Goal: Feedback & Contribution: Submit feedback/report problem

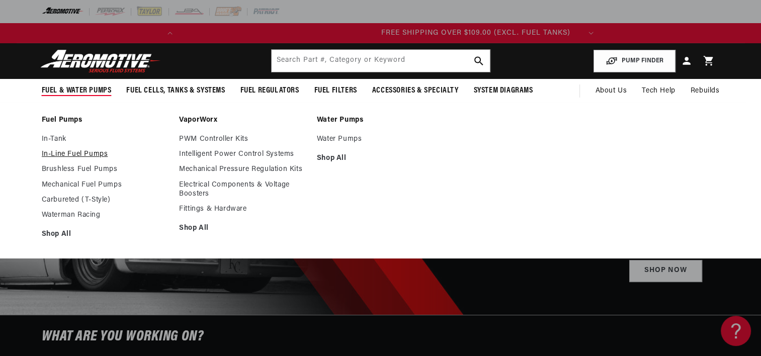
scroll to position [0, 398]
click at [83, 169] on link "Brushless Fuel Pumps" at bounding box center [106, 169] width 128 height 9
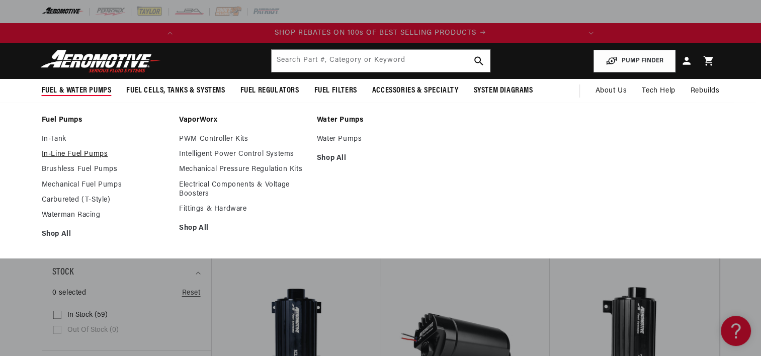
click at [82, 151] on link "In-Line Fuel Pumps" at bounding box center [106, 154] width 128 height 9
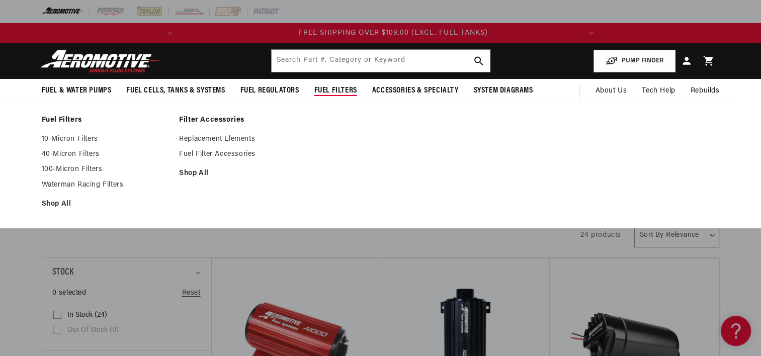
scroll to position [0, 398]
click at [86, 137] on link "10-Micron Filters" at bounding box center [106, 139] width 128 height 9
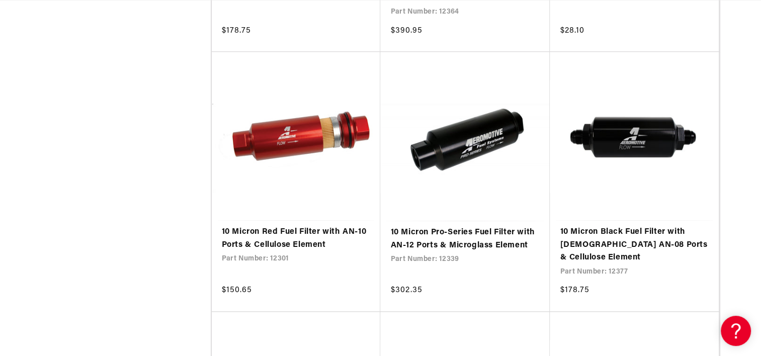
scroll to position [988, 0]
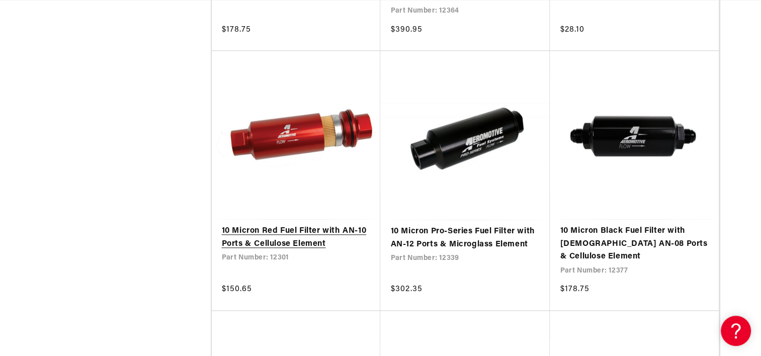
click at [295, 225] on link "10 Micron Red Fuel Filter with AN-10 Ports & Cellulose Element" at bounding box center [296, 238] width 149 height 26
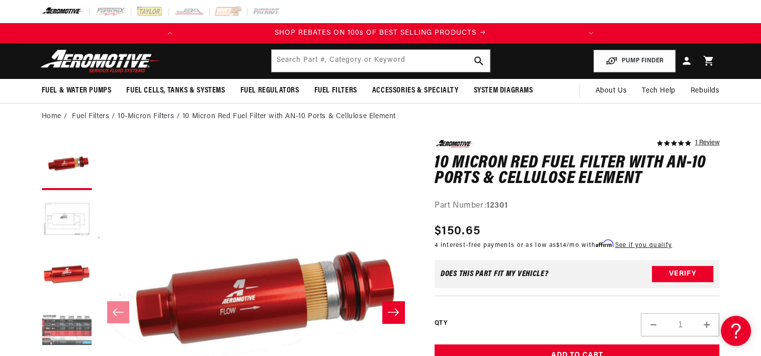
click at [60, 326] on button "Load image 4 in gallery view" at bounding box center [67, 331] width 50 height 50
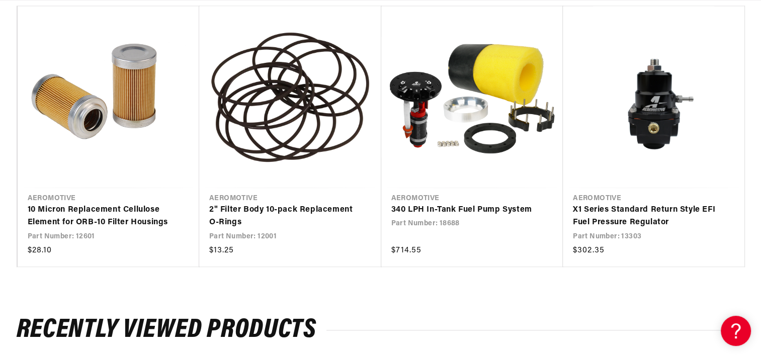
scroll to position [1344, 0]
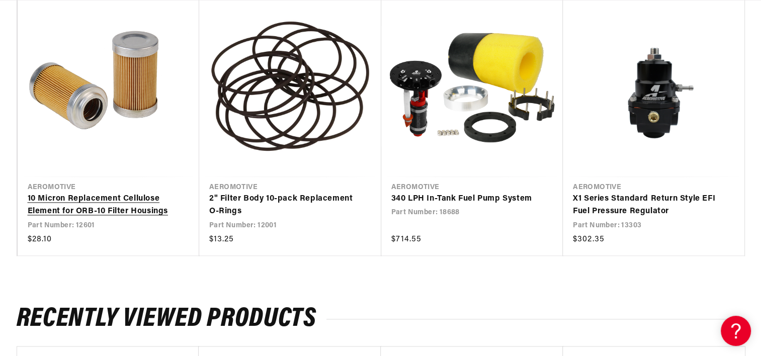
click at [122, 204] on link "10 Micron Replacement Cellulose Element for ORB-10 Filter Housings" at bounding box center [104, 206] width 152 height 26
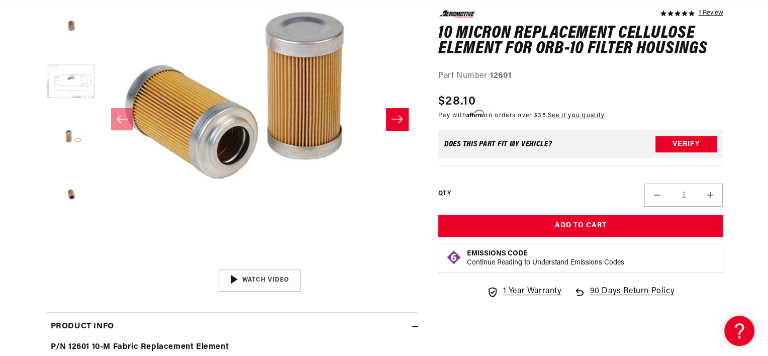
scroll to position [0, 398]
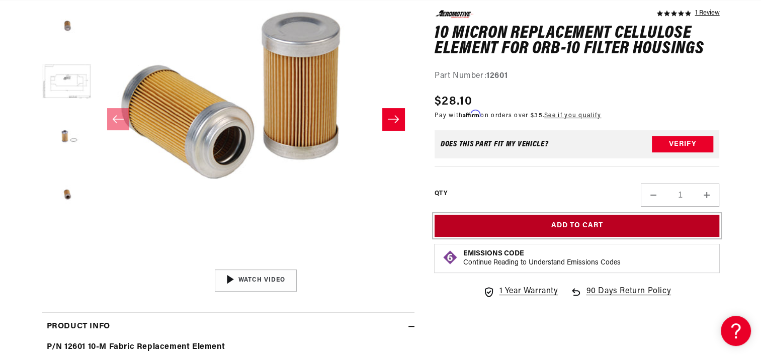
click at [640, 235] on button "Add to Cart" at bounding box center [576, 226] width 285 height 23
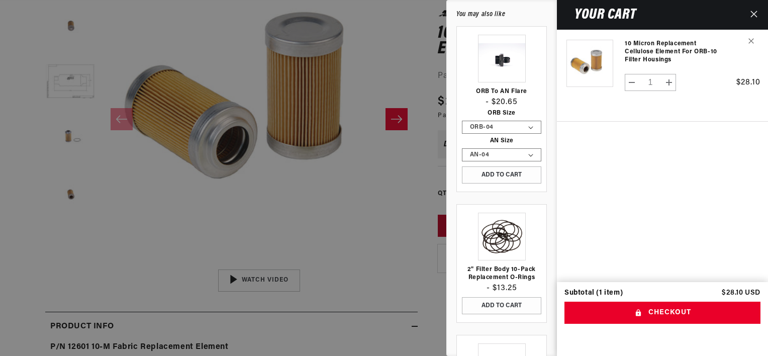
scroll to position [0, 0]
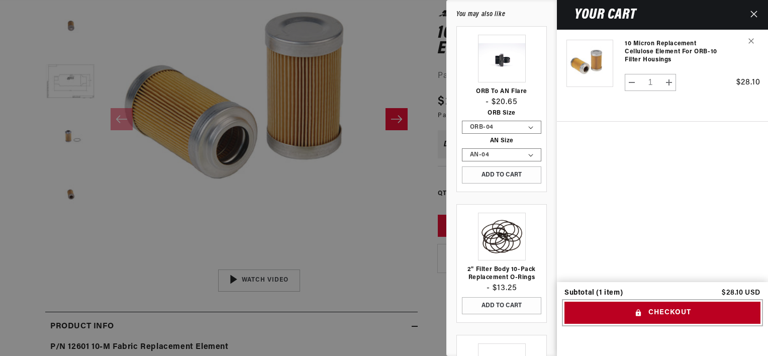
click at [666, 314] on button "Checkout" at bounding box center [663, 313] width 196 height 23
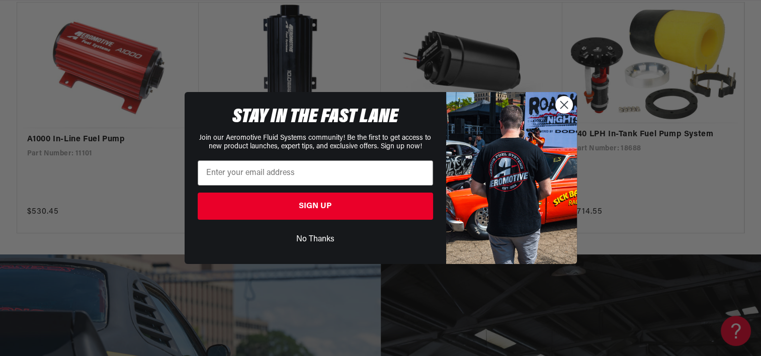
scroll to position [1804, 0]
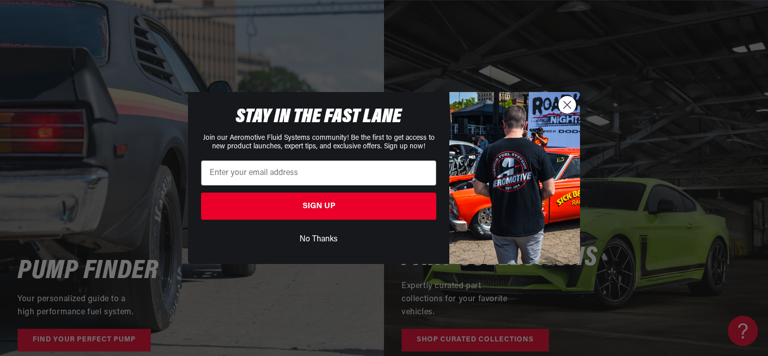
click at [566, 113] on circle "Close dialog" at bounding box center [567, 105] width 17 height 17
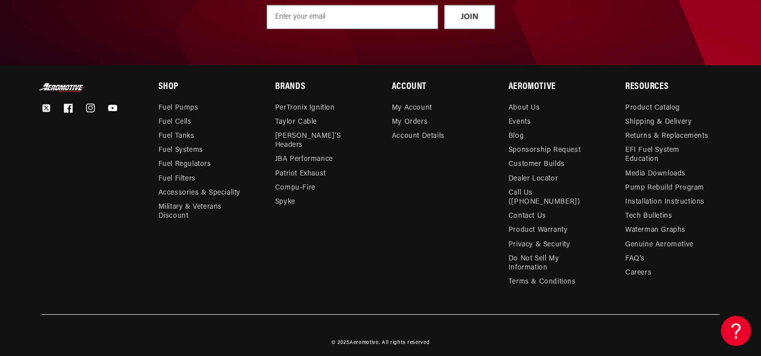
scroll to position [0, 398]
click at [674, 187] on link "Pump Rebuild Program" at bounding box center [664, 188] width 79 height 14
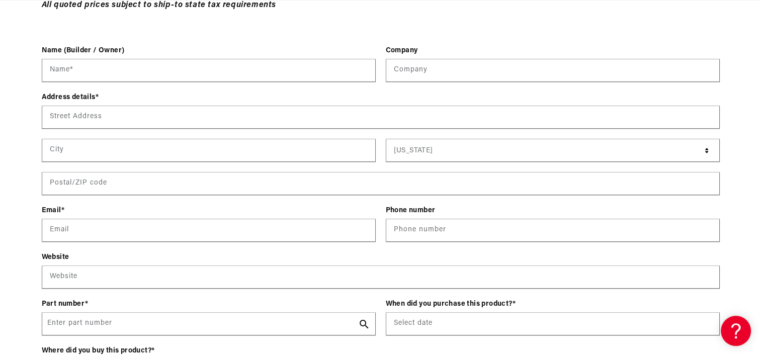
scroll to position [1363, 0]
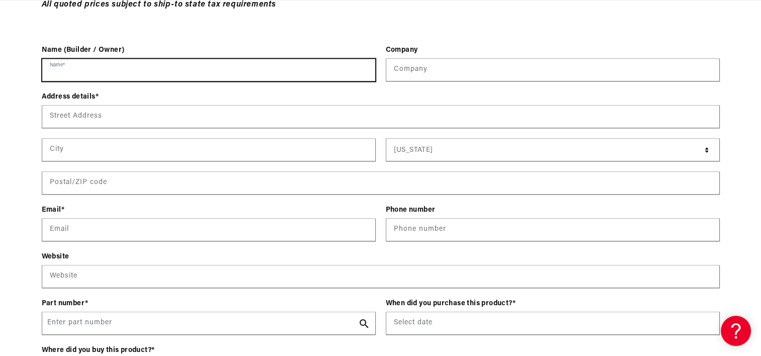
click at [218, 68] on input "Name *" at bounding box center [208, 70] width 333 height 22
type input "steve kowal"
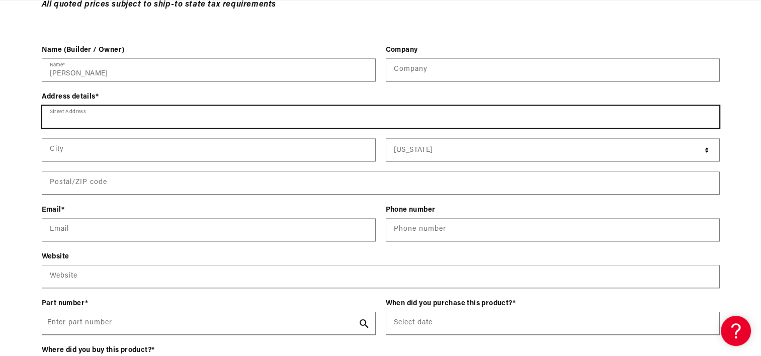
click at [164, 121] on input "Street Address" at bounding box center [380, 117] width 677 height 22
type input "201 Picton pl."
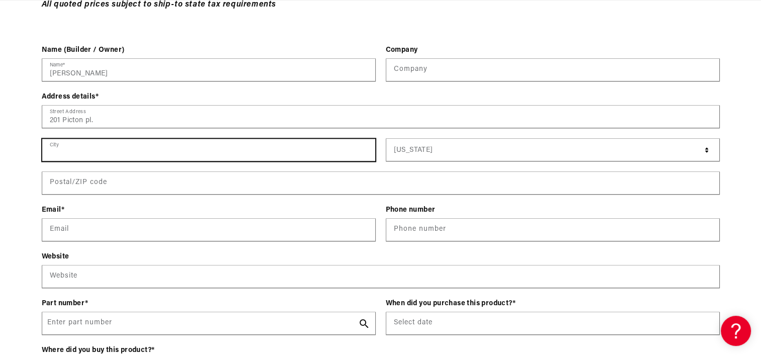
click at [163, 149] on input "text" at bounding box center [208, 150] width 333 height 22
type input "simpsonville"
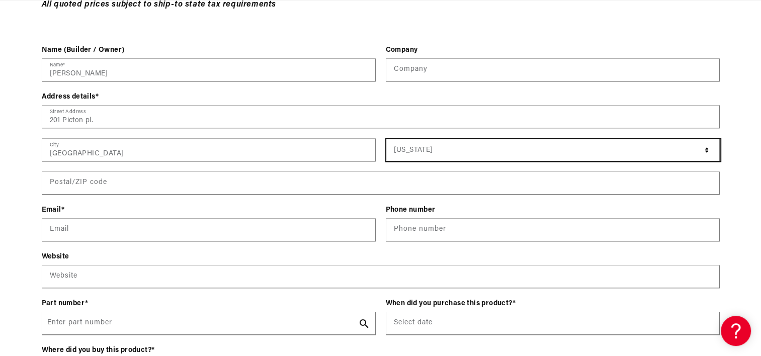
click at [414, 159] on select "Alabama Alaska American Samoa Arizona Arkansas Armed Forces Americas Armed Forc…" at bounding box center [553, 150] width 334 height 22
select select "South Carolina"
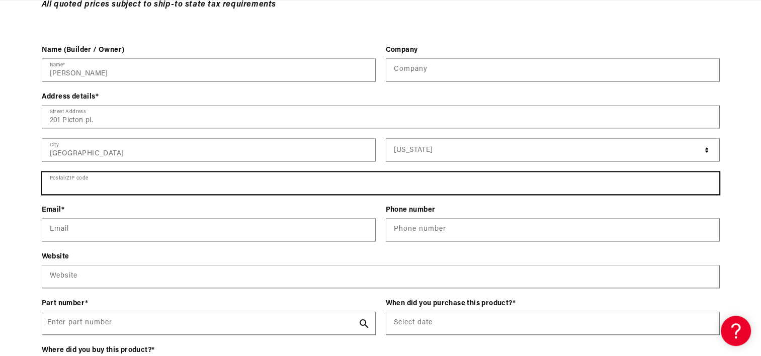
click at [119, 183] on input "text" at bounding box center [380, 183] width 677 height 22
type input "29680"
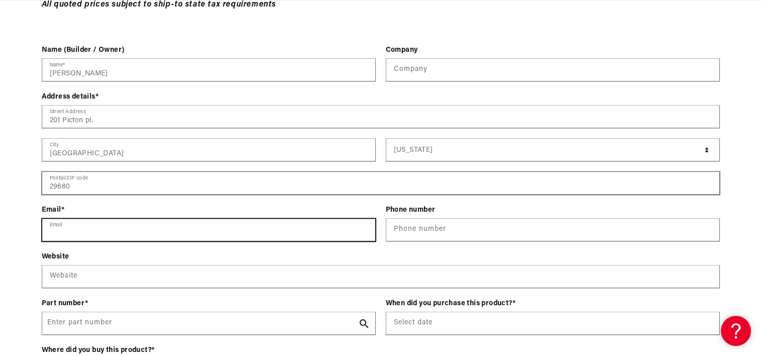
type input "stevekowal8@gmail.com"
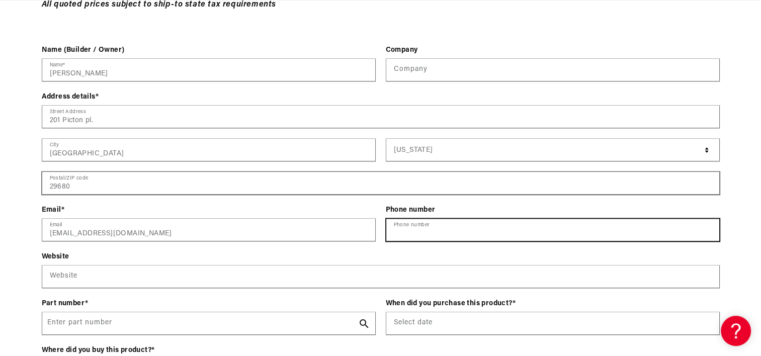
type input "17083695454"
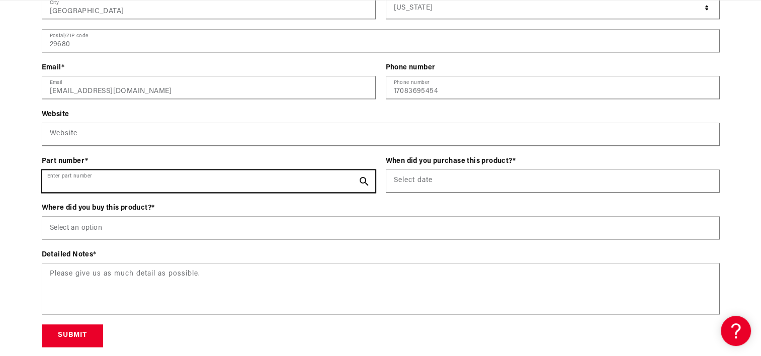
click at [229, 181] on input "Enter part number" at bounding box center [208, 181] width 333 height 22
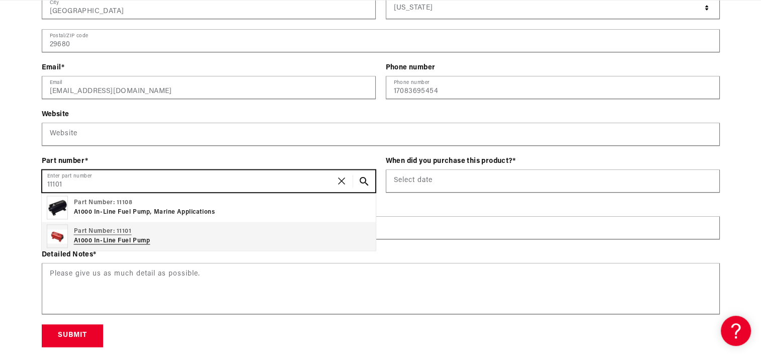
type input "11101"
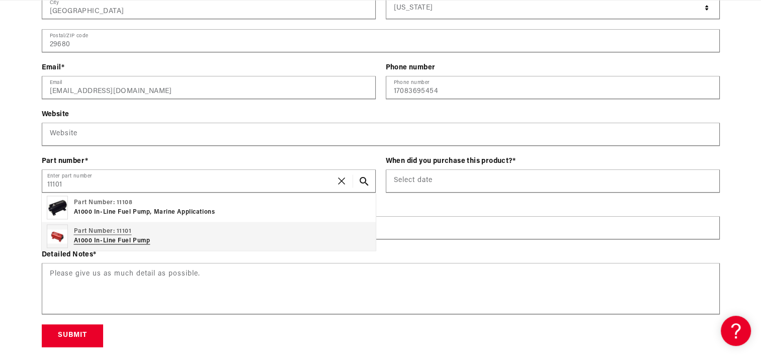
click at [137, 240] on p "A1000 In-Line Fuel Pump" at bounding box center [112, 241] width 76 height 10
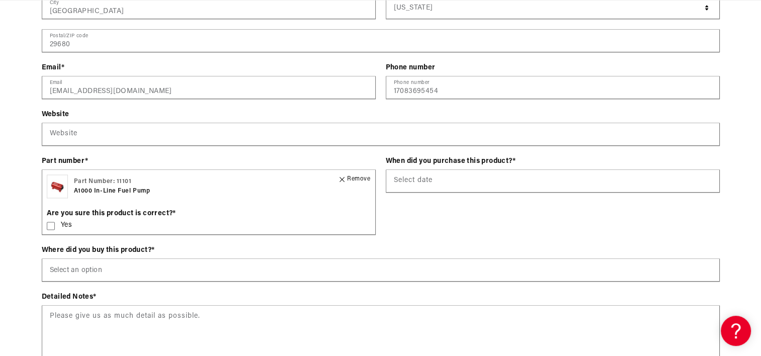
scroll to position [0, 398]
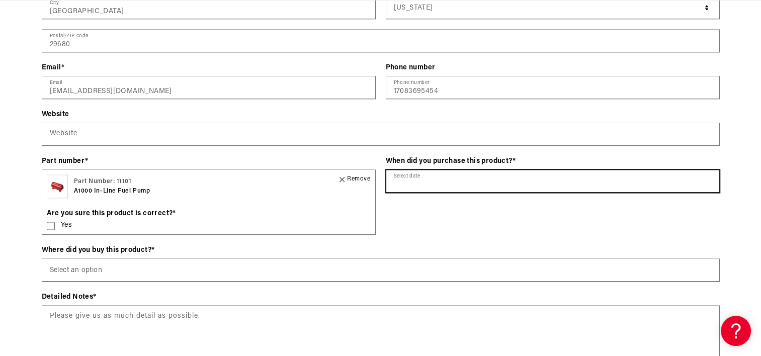
click at [463, 180] on input "text" at bounding box center [552, 181] width 333 height 22
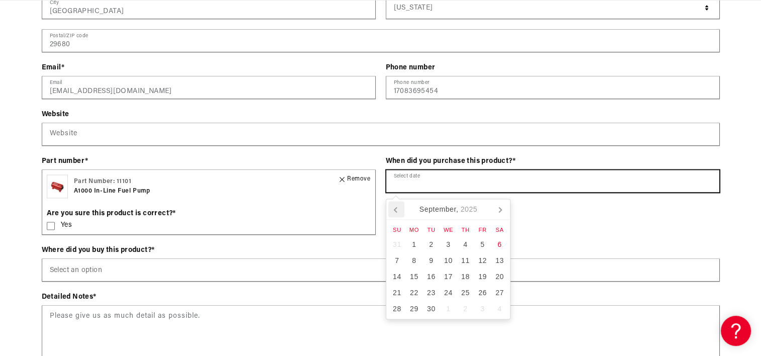
click at [397, 206] on icon at bounding box center [396, 209] width 16 height 16
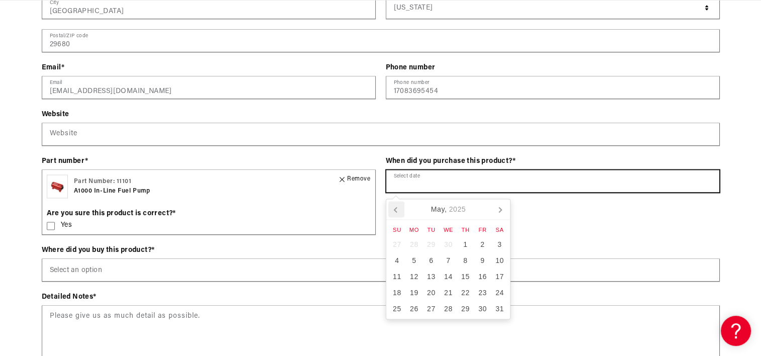
click at [397, 206] on icon at bounding box center [396, 209] width 16 height 16
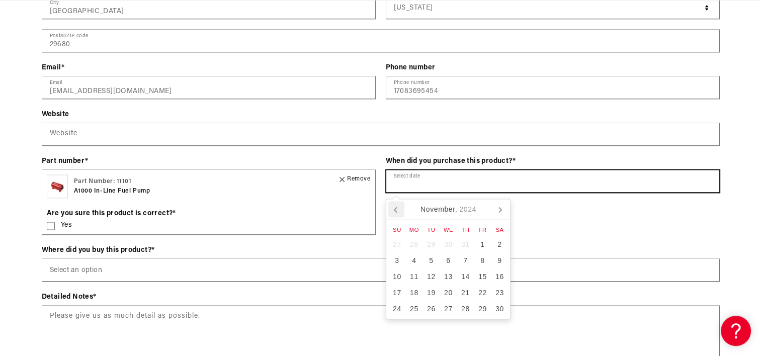
click at [397, 206] on icon at bounding box center [396, 209] width 16 height 16
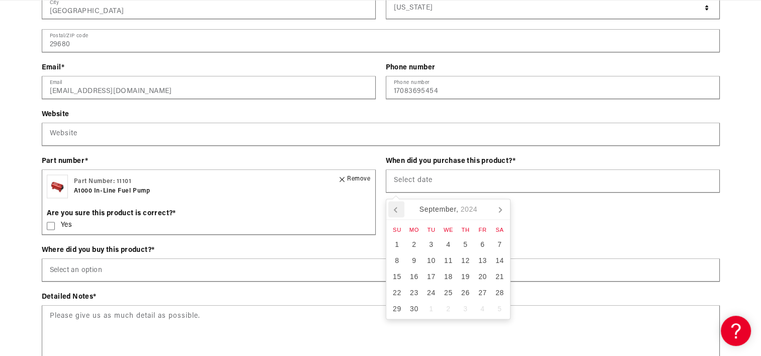
scroll to position [0, 215]
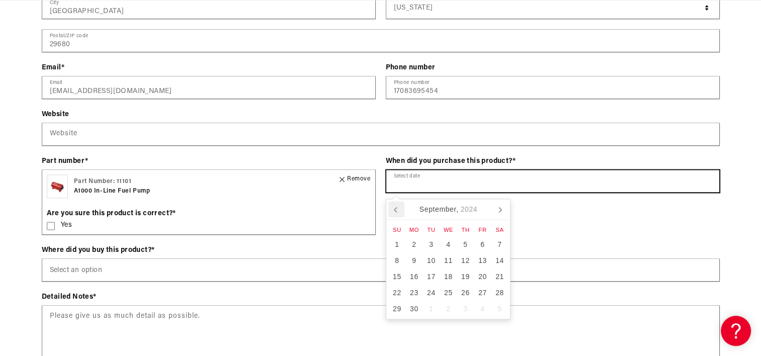
click at [397, 206] on icon at bounding box center [396, 209] width 16 height 16
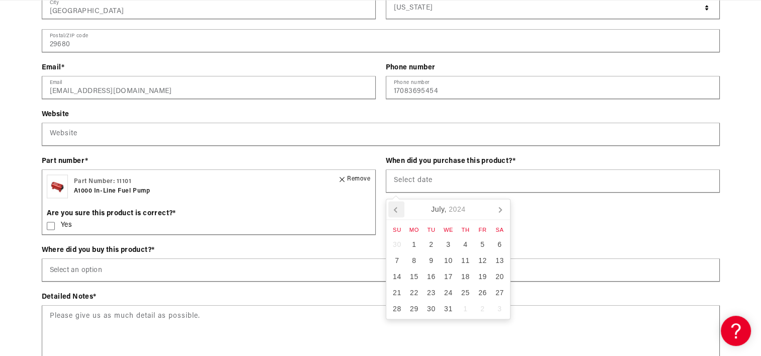
scroll to position [0, 0]
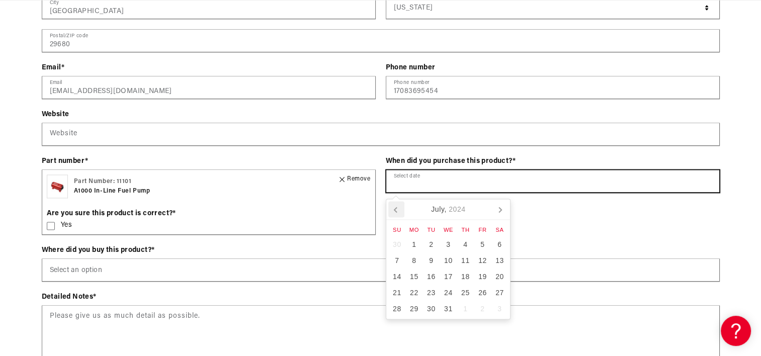
click at [397, 206] on icon at bounding box center [396, 209] width 16 height 16
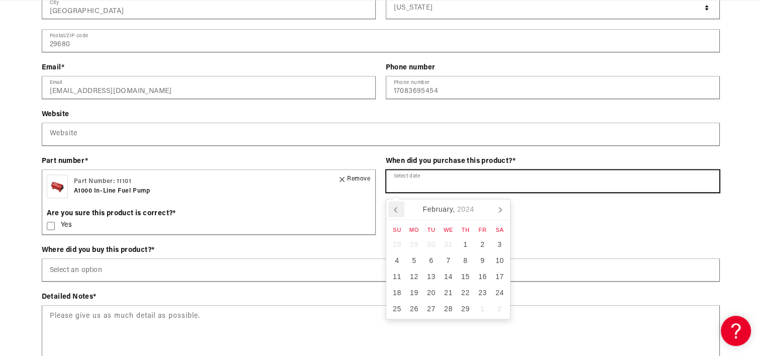
click at [397, 206] on icon at bounding box center [396, 209] width 16 height 16
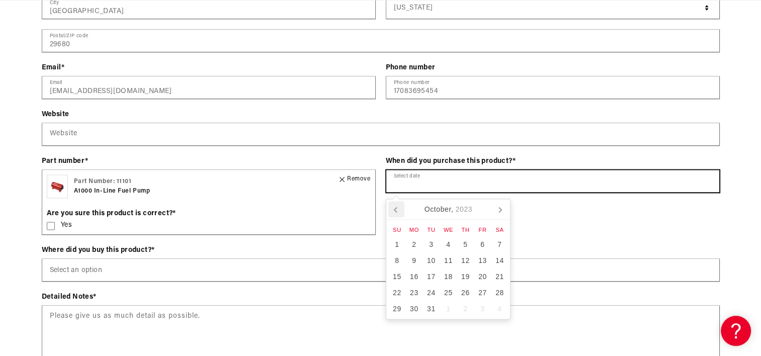
click at [397, 206] on icon at bounding box center [396, 209] width 16 height 16
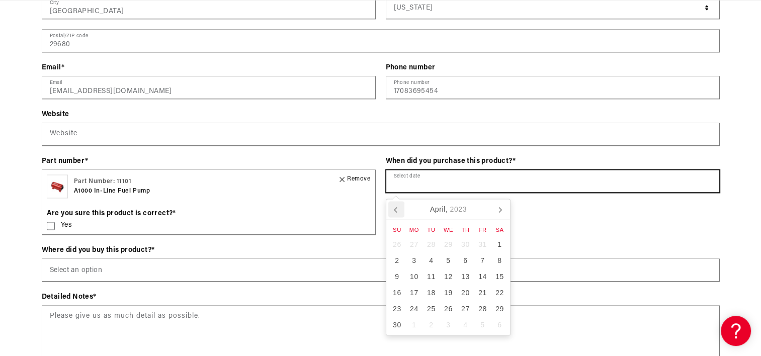
click at [397, 206] on icon at bounding box center [396, 209] width 16 height 16
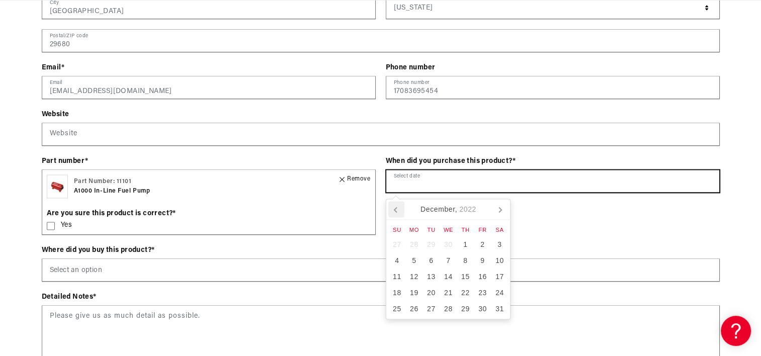
click at [397, 206] on icon at bounding box center [396, 209] width 16 height 16
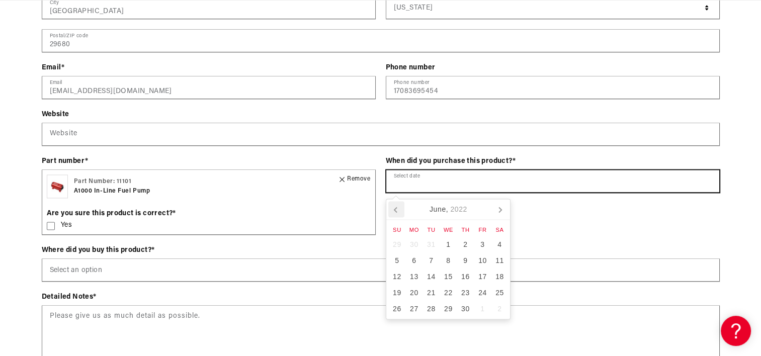
click at [397, 206] on icon at bounding box center [396, 209] width 16 height 16
type input "6-20-2010"
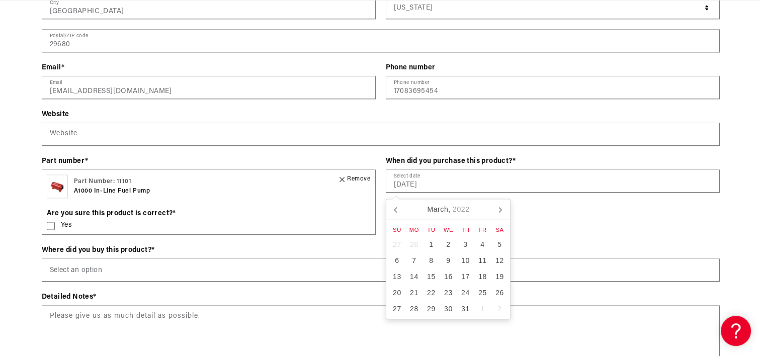
click at [575, 251] on div "Where did you buy this product? *" at bounding box center [381, 250] width 678 height 11
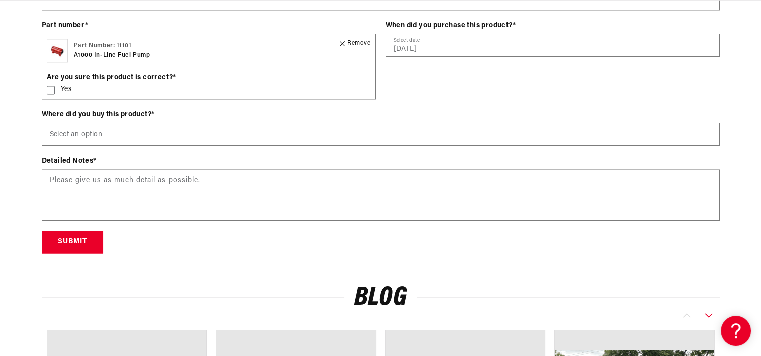
scroll to position [0, 0]
click at [52, 86] on rect at bounding box center [51, 90] width 8 height 8
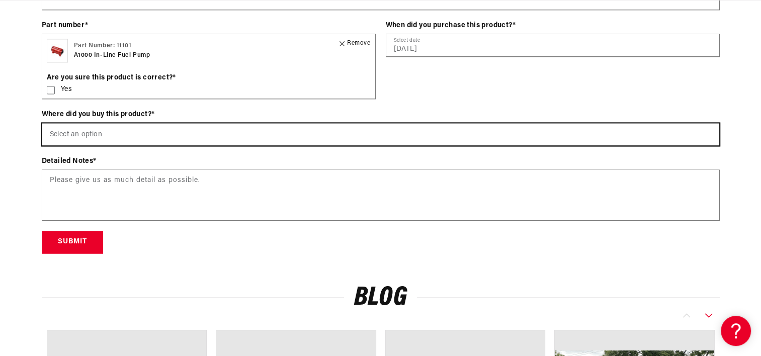
click at [125, 134] on select "Select an option Aeromotiveinc.com Wholesale Dealer (e.g., Summit, JEGS, etc.) …" at bounding box center [380, 134] width 677 height 22
select select "Wholesale Dealer (e.g., Summit, JEGS, etc.)"
click at [42, 123] on select "Select an option Aeromotiveinc.com Wholesale Dealer (e.g., Summit, JEGS, etc.) …" at bounding box center [380, 134] width 677 height 22
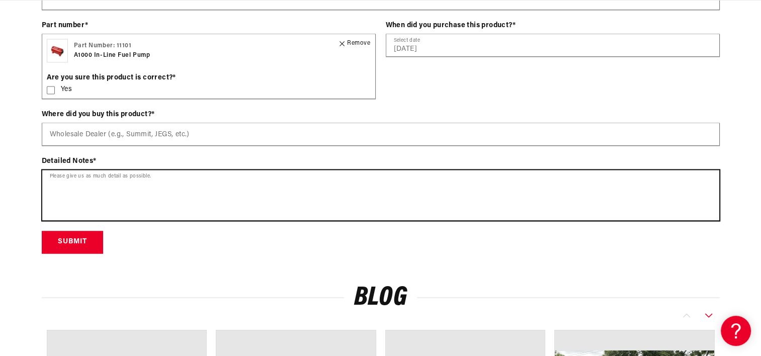
click at [189, 199] on textarea at bounding box center [380, 195] width 677 height 50
click at [271, 183] on textarea "fuel pump has work fine til july 4th and pump would not run , usedntest light" at bounding box center [380, 195] width 677 height 50
click at [311, 187] on textarea "fuel pump has work fine til july 4th and pump would not run , used test light" at bounding box center [380, 195] width 677 height 50
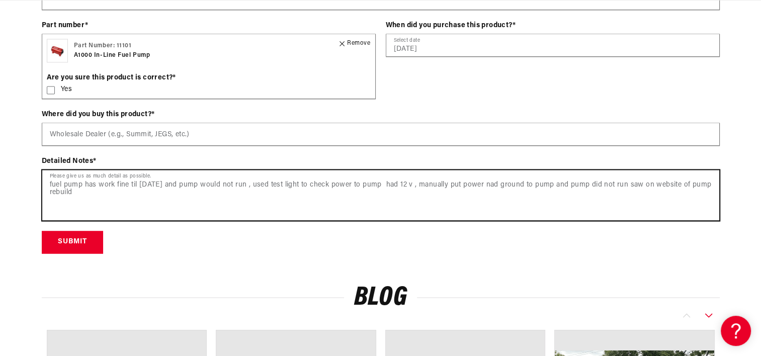
scroll to position [0, 0]
click at [165, 183] on textarea "fuel pump has work fine til july 4th and pump would not run , used test light t…" at bounding box center [380, 195] width 677 height 50
click at [563, 183] on textarea "fuel pump has work fine til july 4th went to start vehicle ,and pump would not …" at bounding box center [380, 195] width 677 height 50
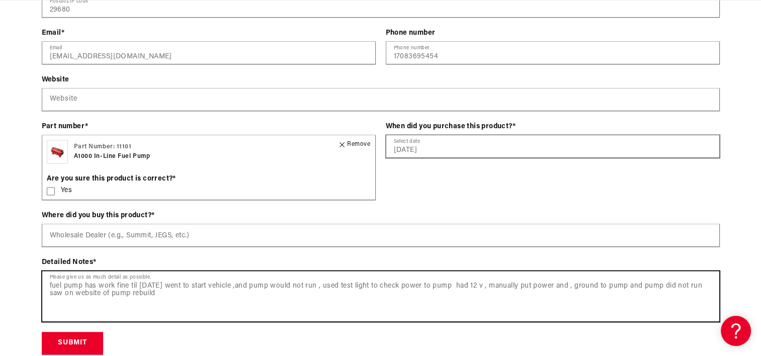
type textarea "fuel pump has work fine til july 4th went to start vehicle ,and pump would not …"
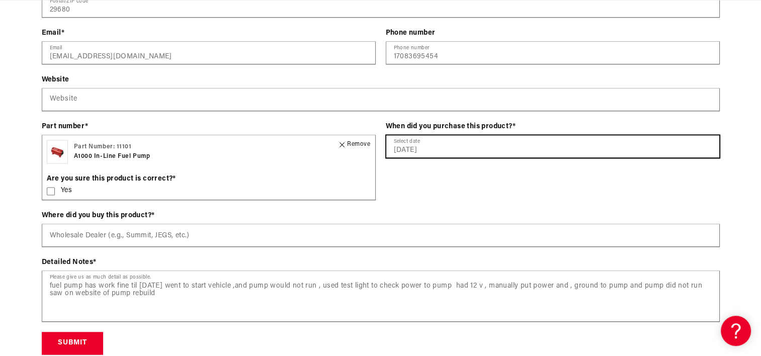
click at [467, 151] on input "6-20-2010" at bounding box center [552, 146] width 333 height 22
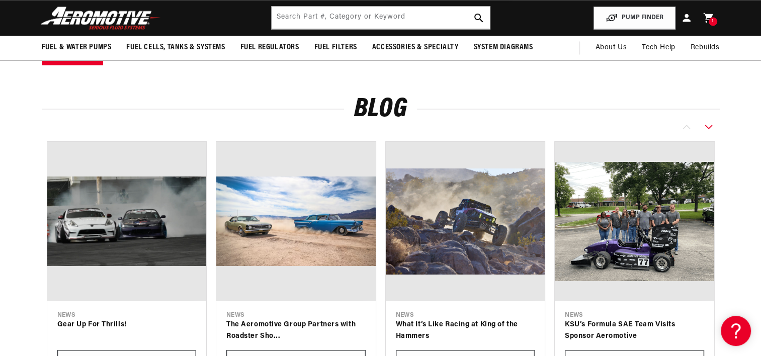
scroll to position [0, 2]
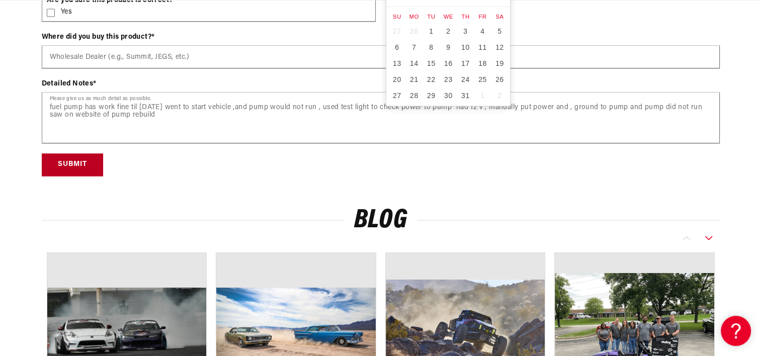
type input "6-20-2010,"
click at [78, 165] on button "Submit" at bounding box center [72, 164] width 61 height 23
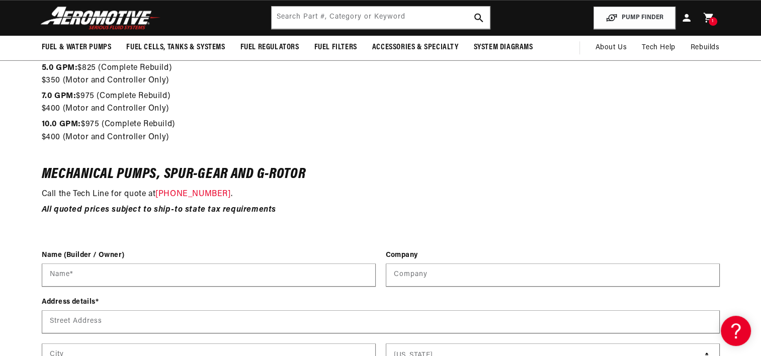
scroll to position [0, 398]
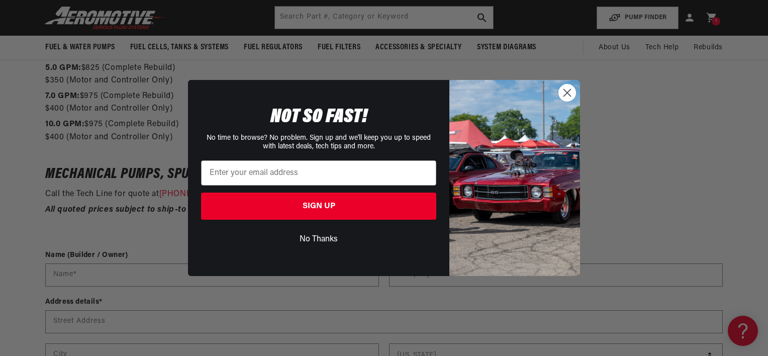
click at [565, 91] on icon "Close dialog" at bounding box center [567, 92] width 7 height 7
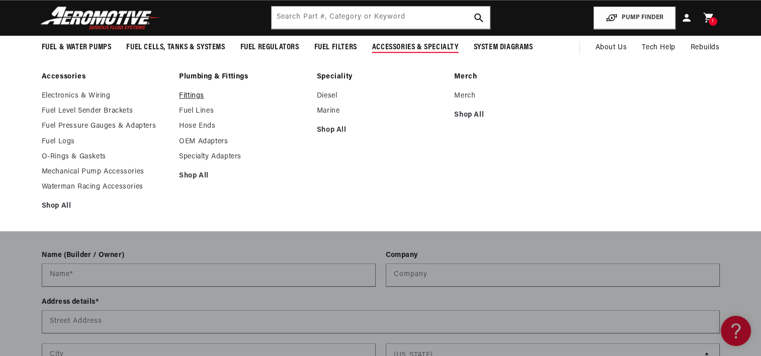
click at [191, 96] on link "Fittings" at bounding box center [243, 96] width 128 height 9
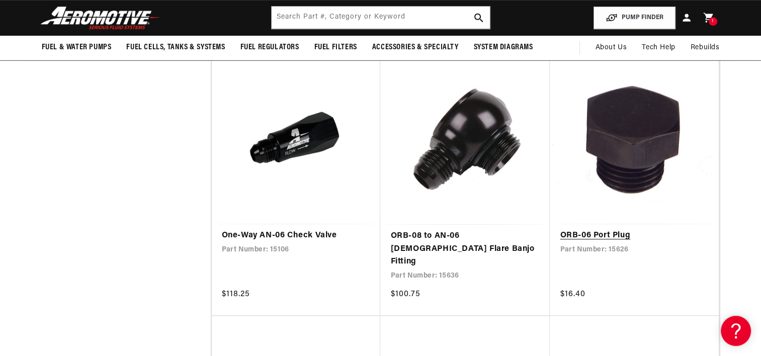
click at [573, 234] on link "ORB-06 Port Plug" at bounding box center [634, 235] width 149 height 13
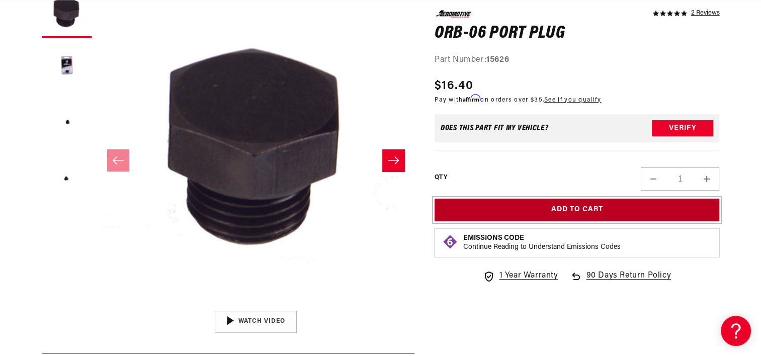
click at [636, 211] on button "Add to Cart" at bounding box center [576, 210] width 285 height 23
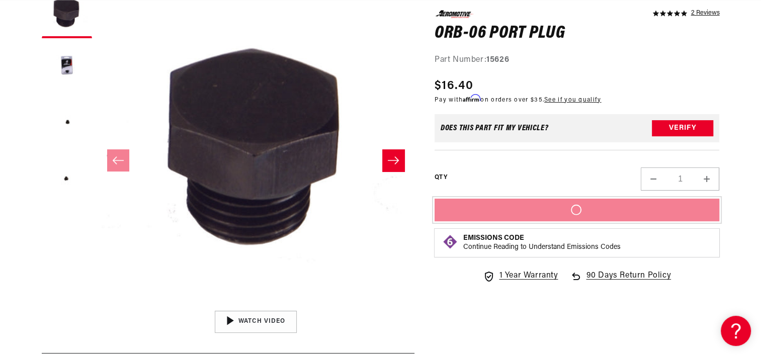
scroll to position [0, 398]
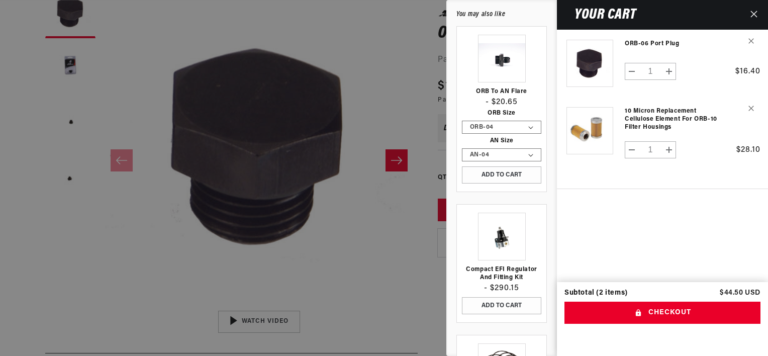
click at [755, 12] on icon "Close" at bounding box center [754, 14] width 7 height 7
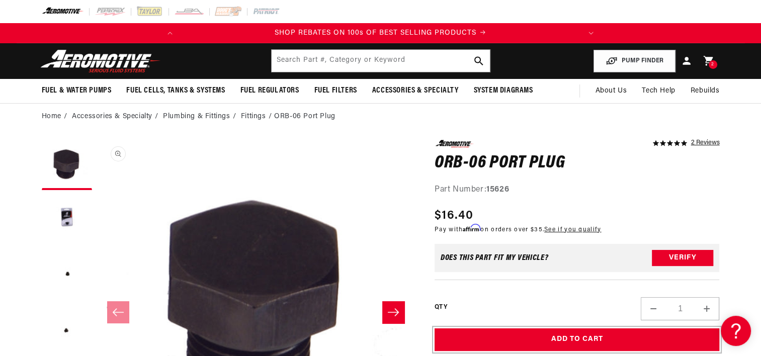
scroll to position [11, 0]
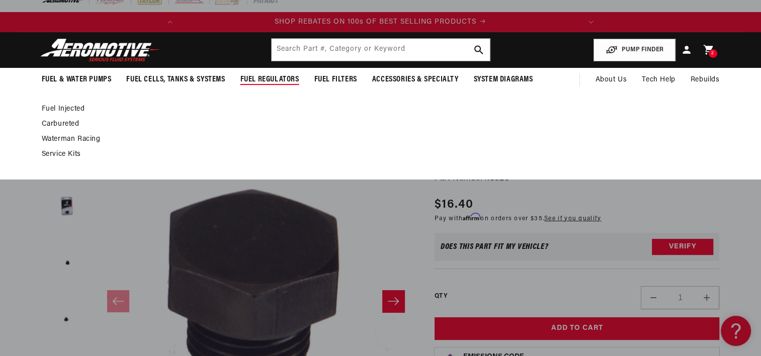
click at [74, 123] on link "Carbureted" at bounding box center [376, 124] width 668 height 9
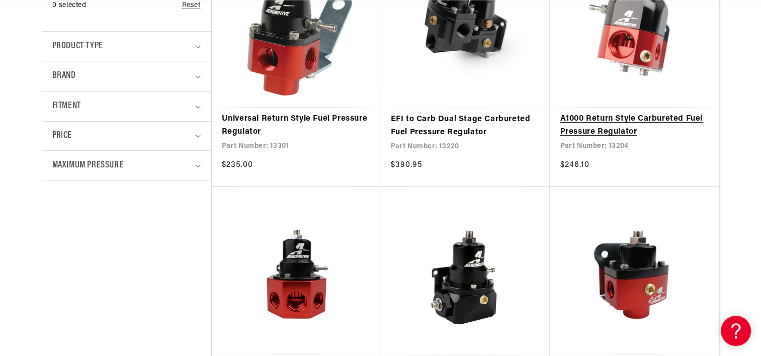
scroll to position [0, 398]
click at [582, 123] on link "A1000 Return Style Carbureted Fuel Pressure Regulator" at bounding box center [634, 126] width 149 height 26
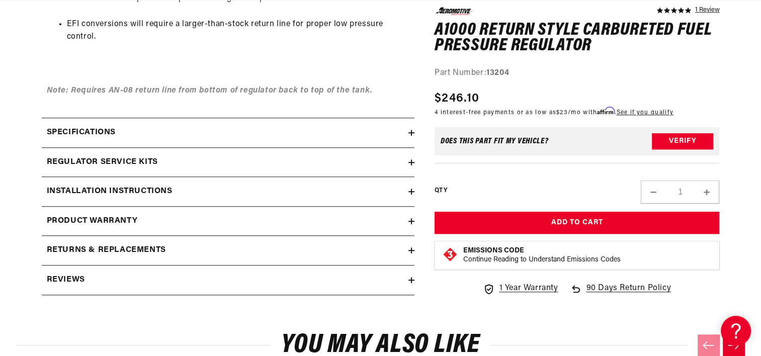
scroll to position [0, 398]
click at [377, 167] on div "Regulator Service Kits" at bounding box center [225, 162] width 367 height 13
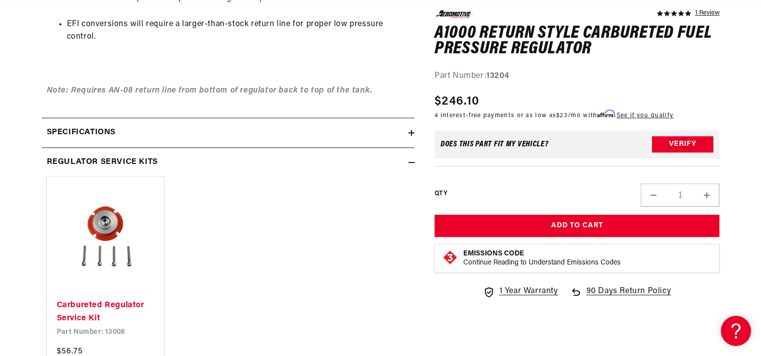
click at [408, 165] on summary "Regulator Service Kits" at bounding box center [228, 162] width 373 height 29
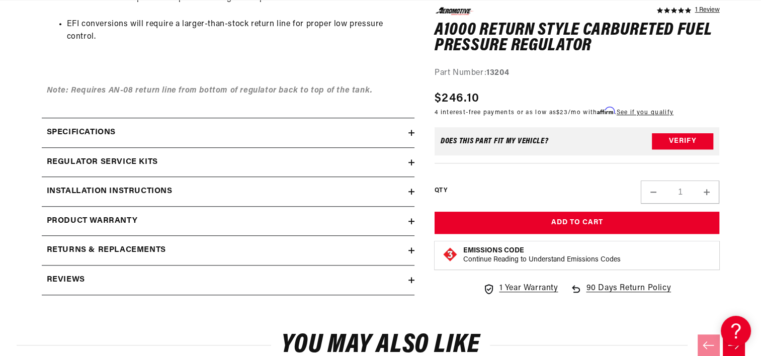
scroll to position [0, 0]
click at [351, 195] on div "Installation Instructions" at bounding box center [225, 191] width 367 height 13
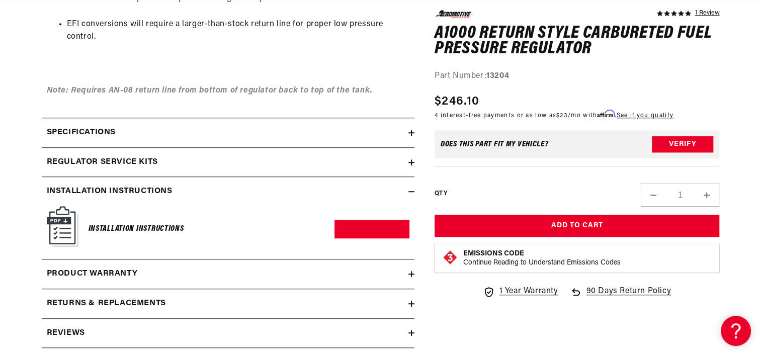
scroll to position [0, 398]
click at [412, 187] on summary "Installation Instructions" at bounding box center [228, 191] width 373 height 29
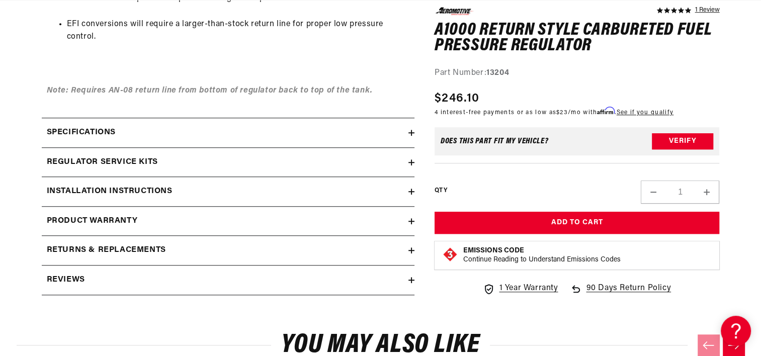
click at [403, 131] on div "Specifications" at bounding box center [225, 132] width 367 height 13
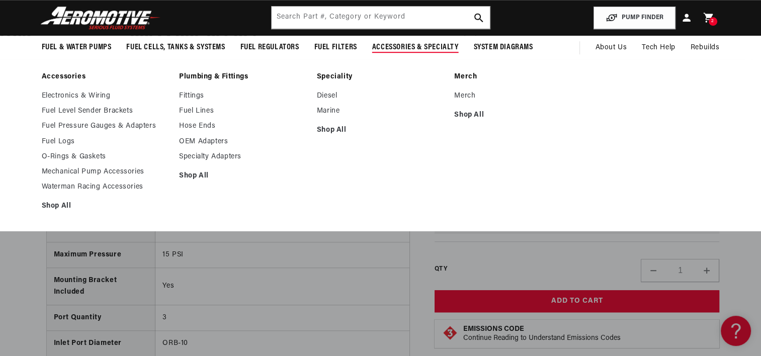
scroll to position [751, 0]
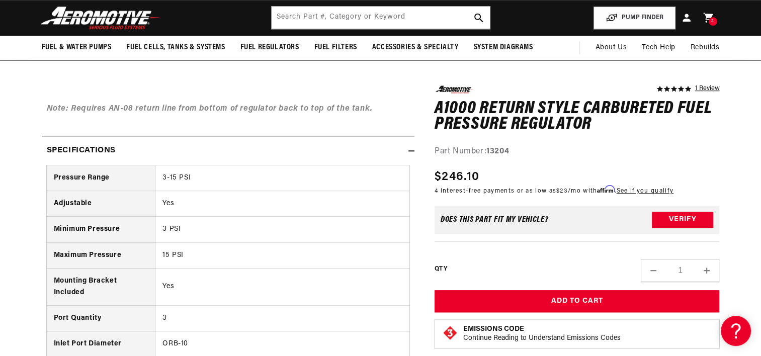
click at [411, 151] on icon at bounding box center [411, 151] width 6 height 6
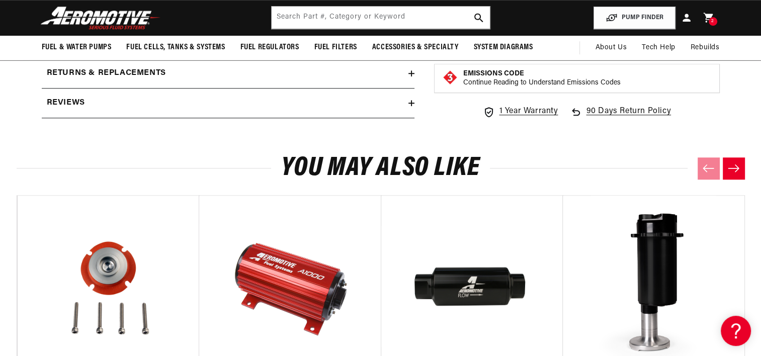
scroll to position [859, 0]
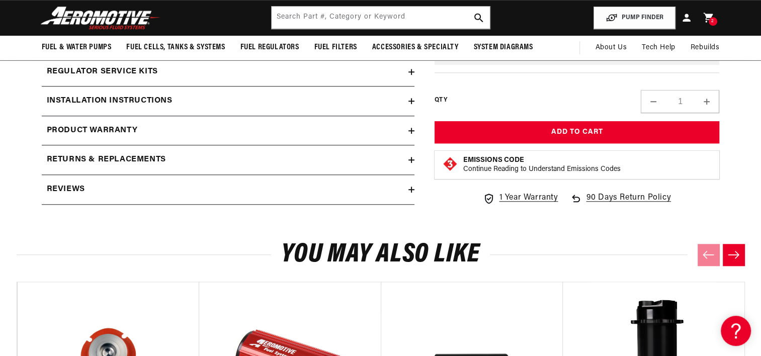
click at [403, 183] on div "Reviews" at bounding box center [225, 189] width 367 height 13
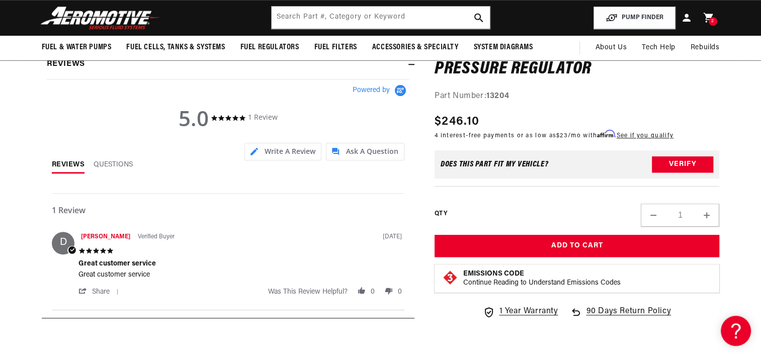
scroll to position [0, 0]
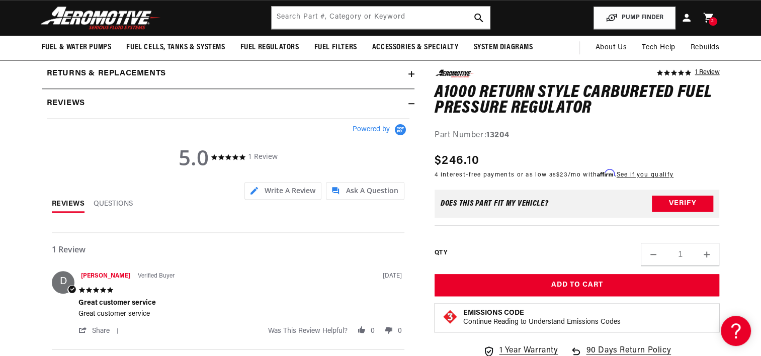
click at [409, 103] on icon at bounding box center [411, 104] width 6 height 6
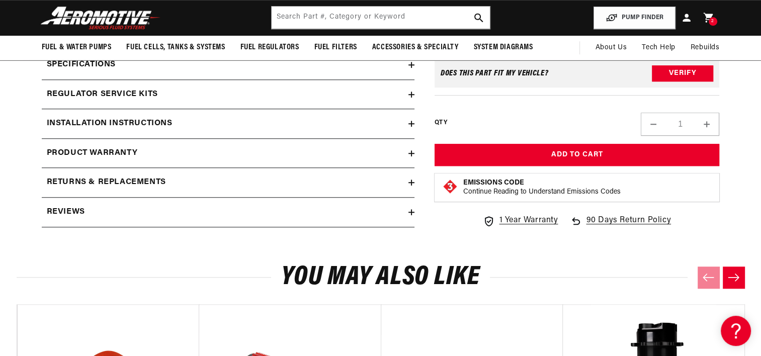
click at [410, 178] on summary "Returns & replacements" at bounding box center [228, 182] width 373 height 29
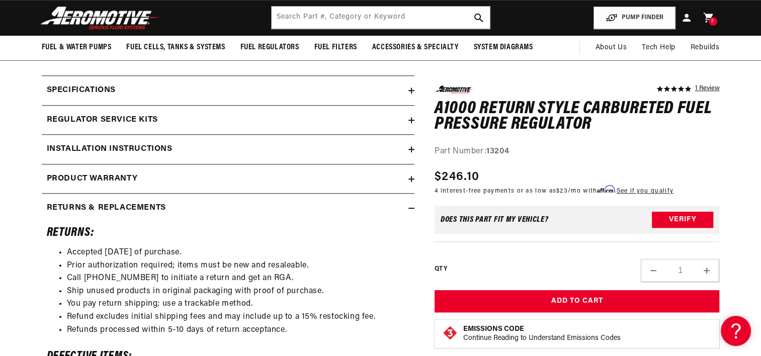
click at [411, 209] on icon at bounding box center [411, 208] width 6 height 6
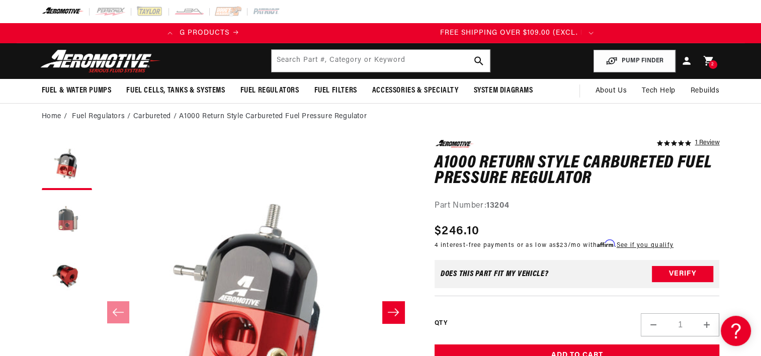
click at [57, 230] on button "Load image 2 in gallery view" at bounding box center [67, 220] width 50 height 50
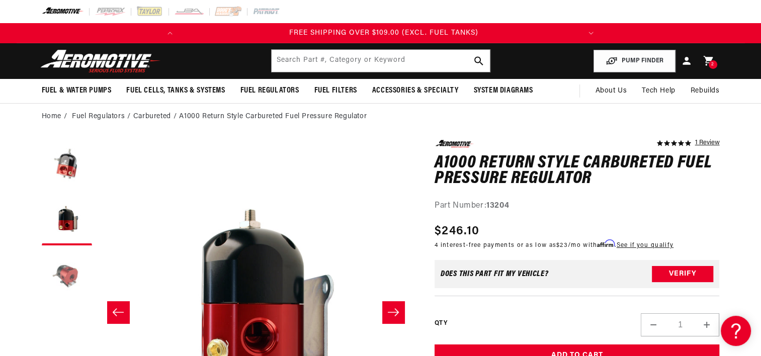
click at [63, 263] on button "Load image 3 in gallery view" at bounding box center [67, 275] width 50 height 50
